Goal: Use online tool/utility

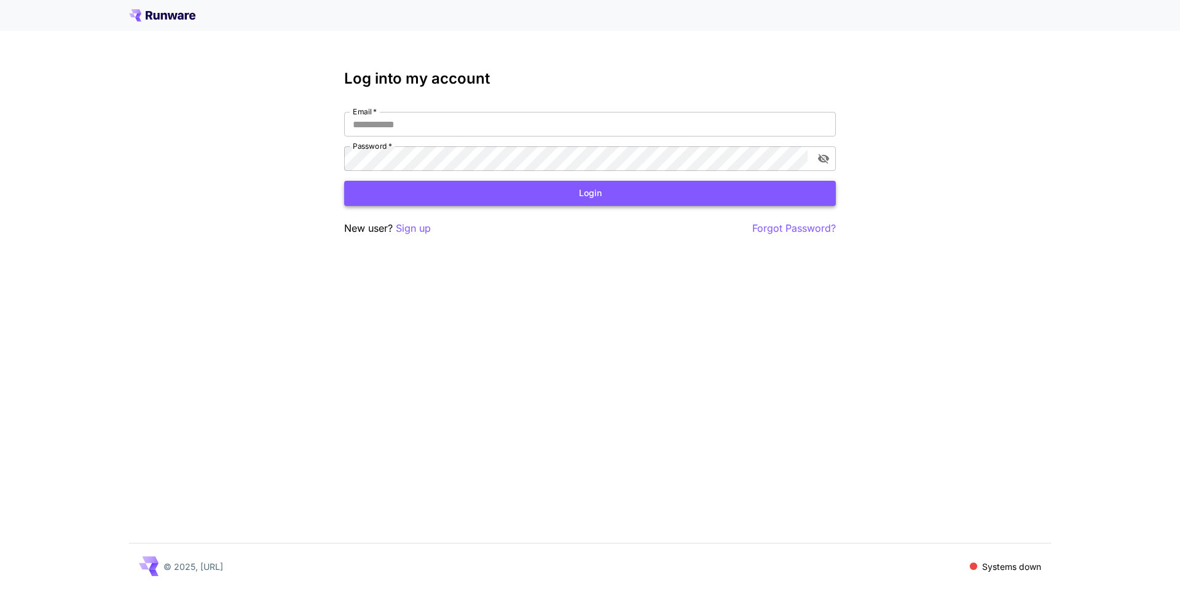
type input "**********"
click at [602, 192] on button "Login" at bounding box center [590, 193] width 492 height 25
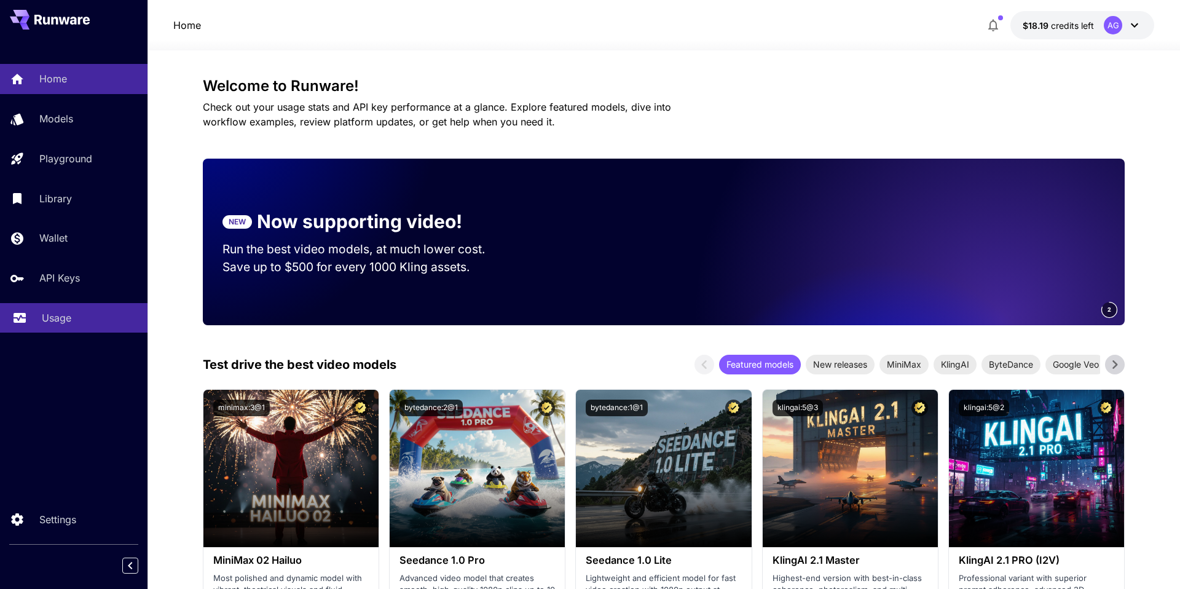
click at [73, 316] on div "Usage" at bounding box center [90, 317] width 96 height 15
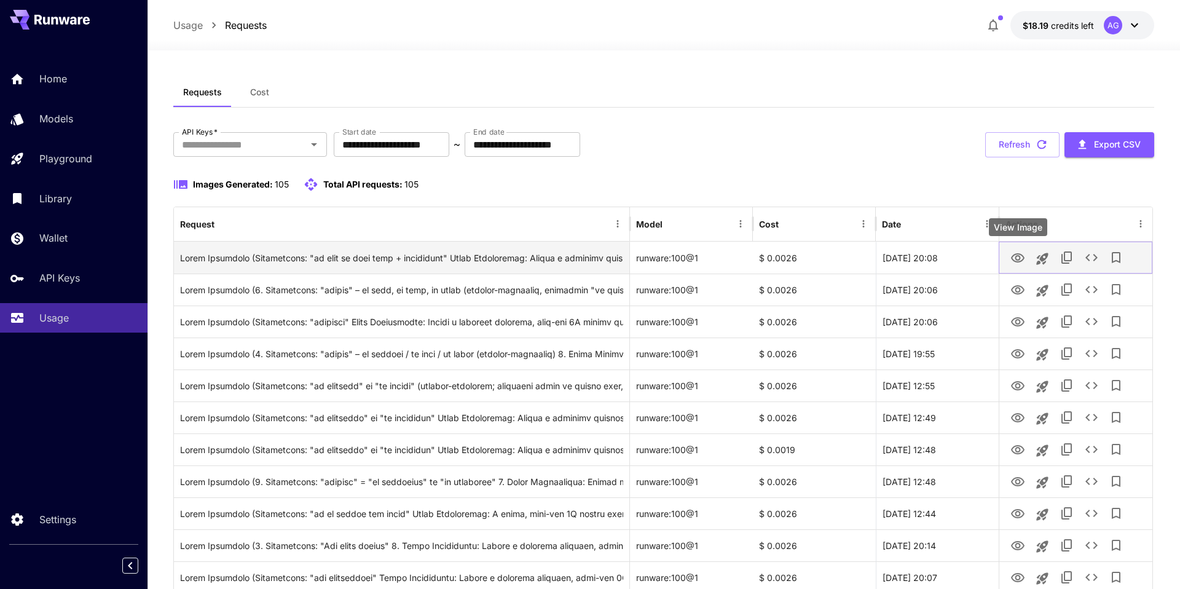
click at [1016, 255] on icon "View Image" at bounding box center [1017, 258] width 15 height 15
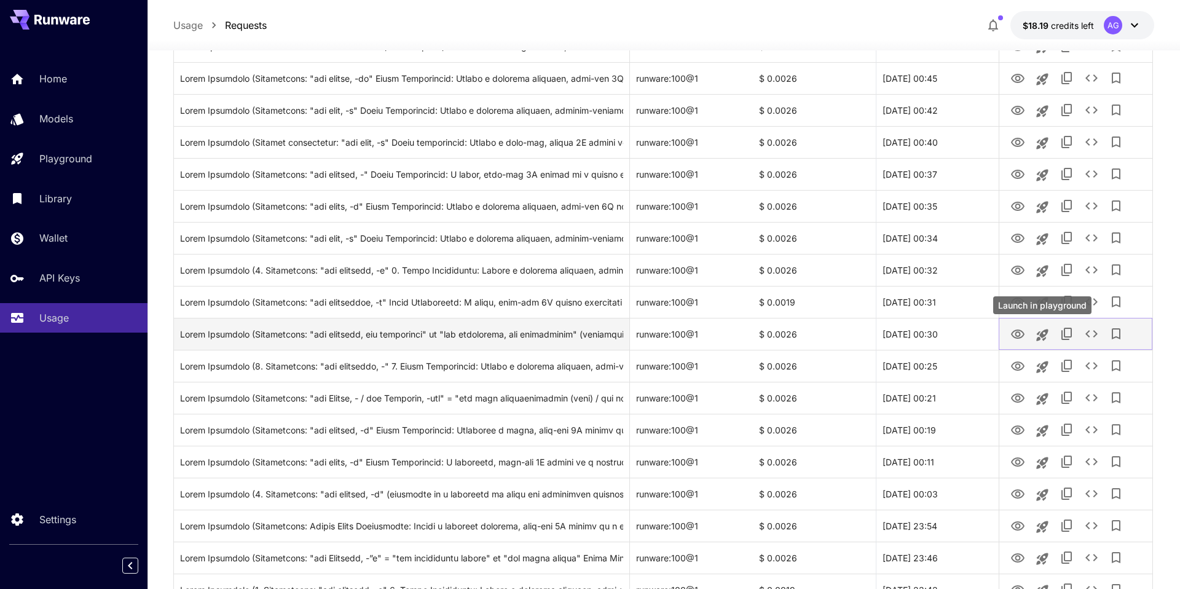
click at [1045, 334] on icon "Launch in playground" at bounding box center [1042, 335] width 15 height 15
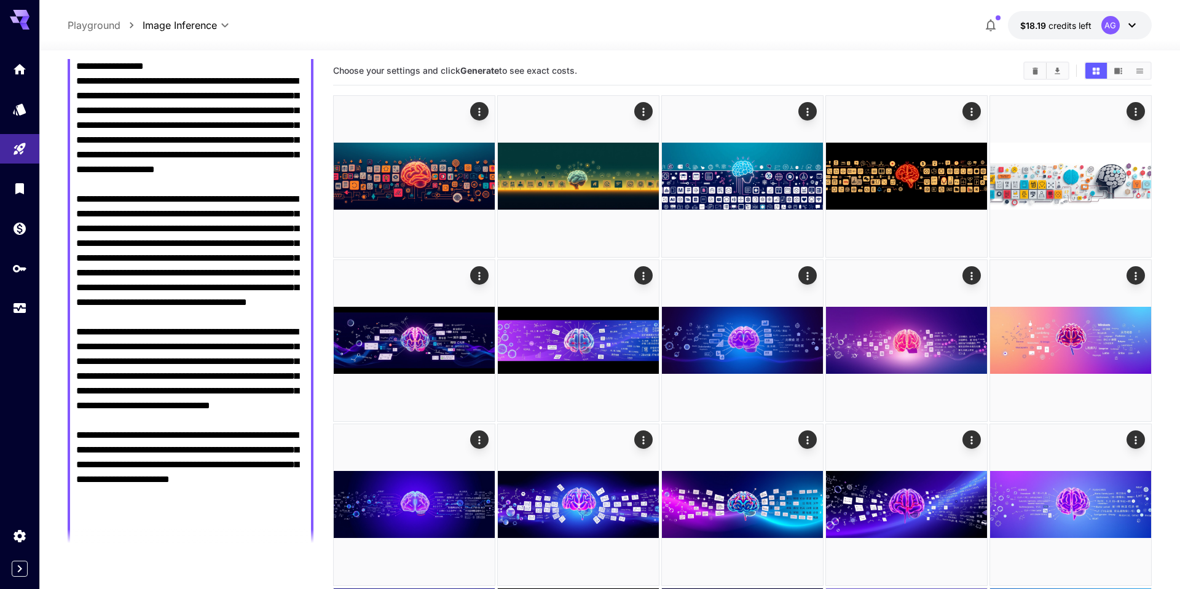
scroll to position [157, 0]
